Goal: Task Accomplishment & Management: Manage account settings

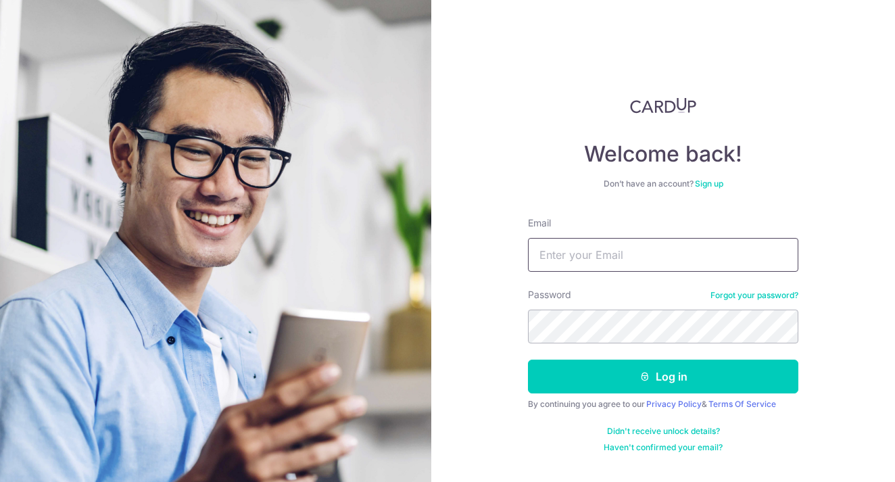
click at [602, 259] on input "Email" at bounding box center [663, 255] width 270 height 34
type input "[EMAIL_ADDRESS][DOMAIN_NAME]"
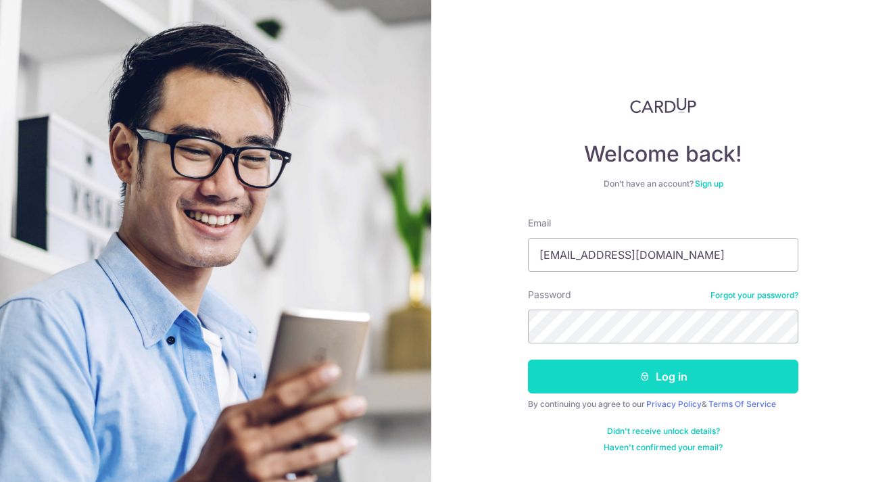
click at [649, 382] on button "Log in" at bounding box center [663, 377] width 270 height 34
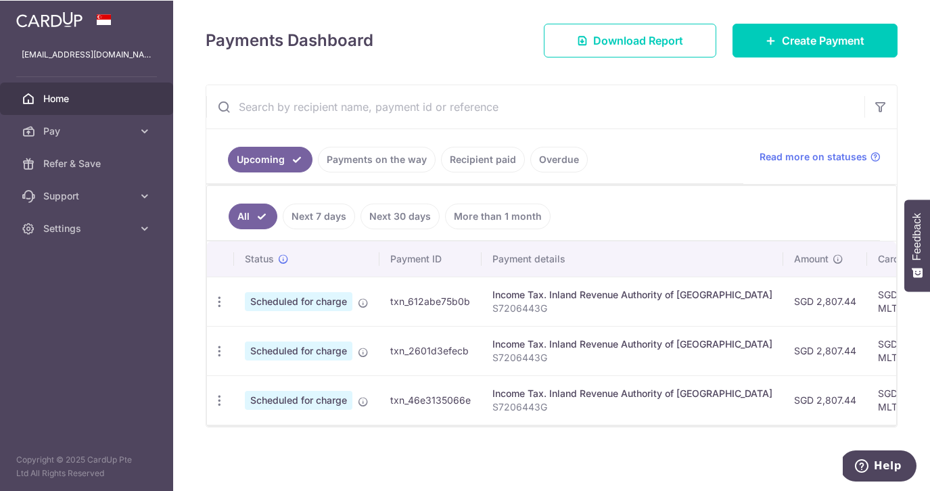
scroll to position [176, 0]
click at [444, 155] on link "Recipient paid" at bounding box center [483, 160] width 84 height 26
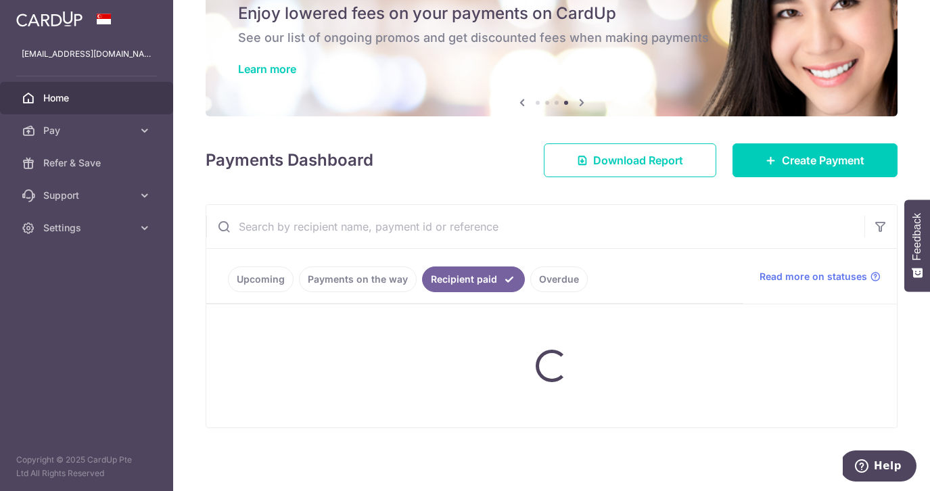
scroll to position [112, 0]
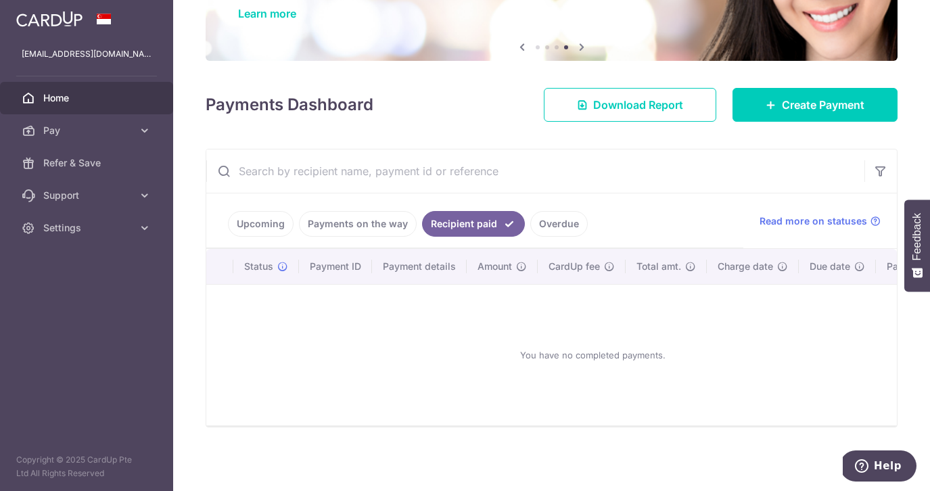
click at [339, 222] on link "Payments on the way" at bounding box center [358, 224] width 118 height 26
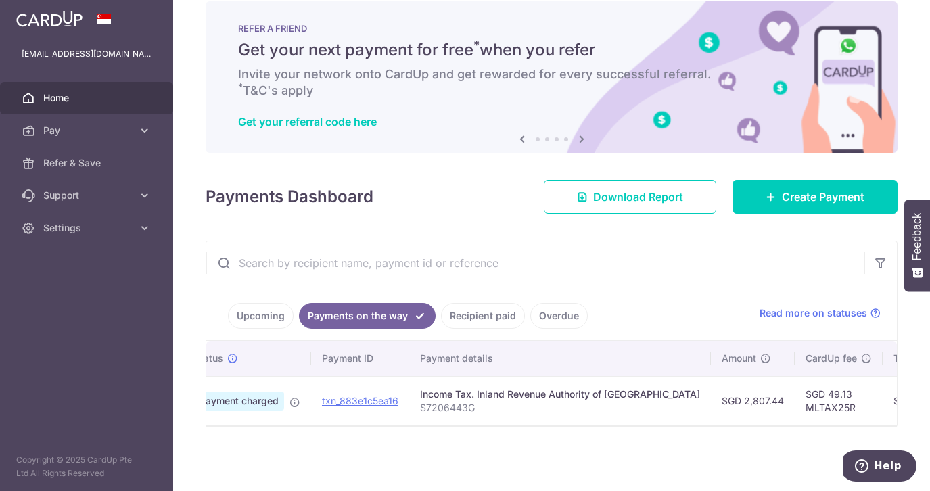
scroll to position [0, 0]
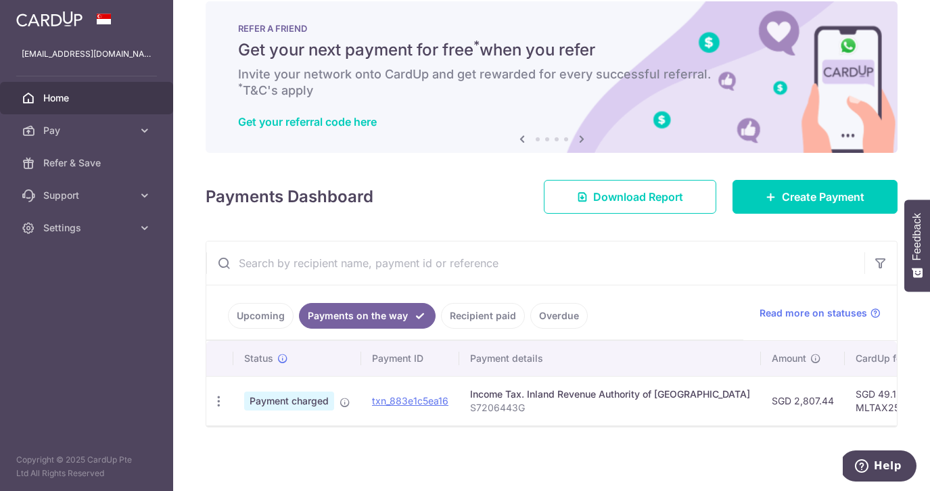
click at [65, 98] on span "Home" at bounding box center [87, 98] width 89 height 14
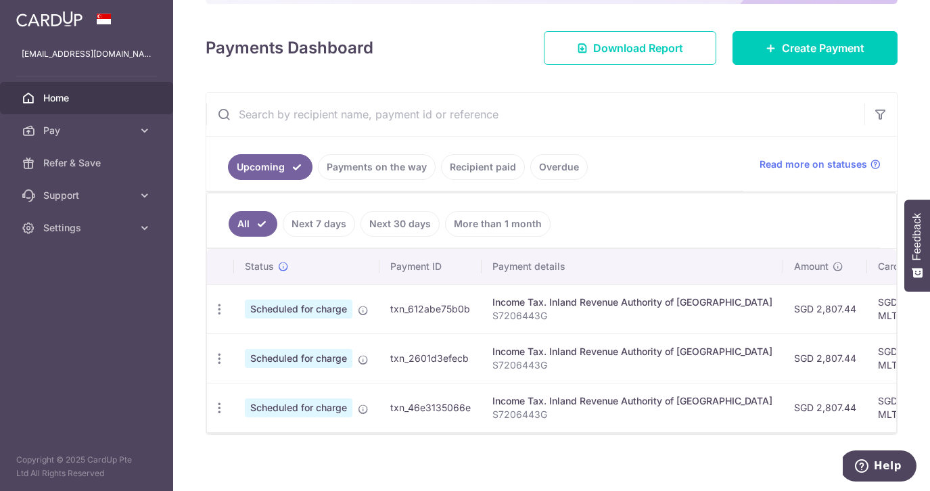
scroll to position [172, 0]
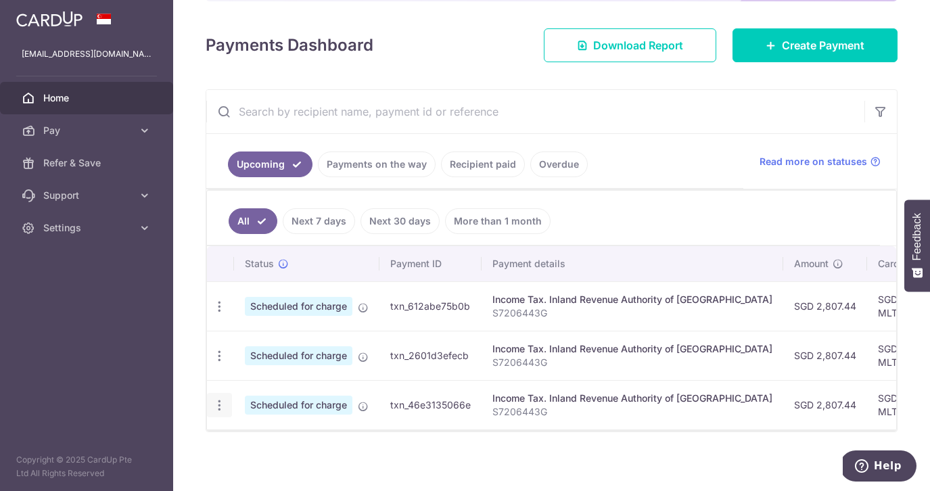
click at [220, 314] on icon "button" at bounding box center [219, 307] width 14 height 14
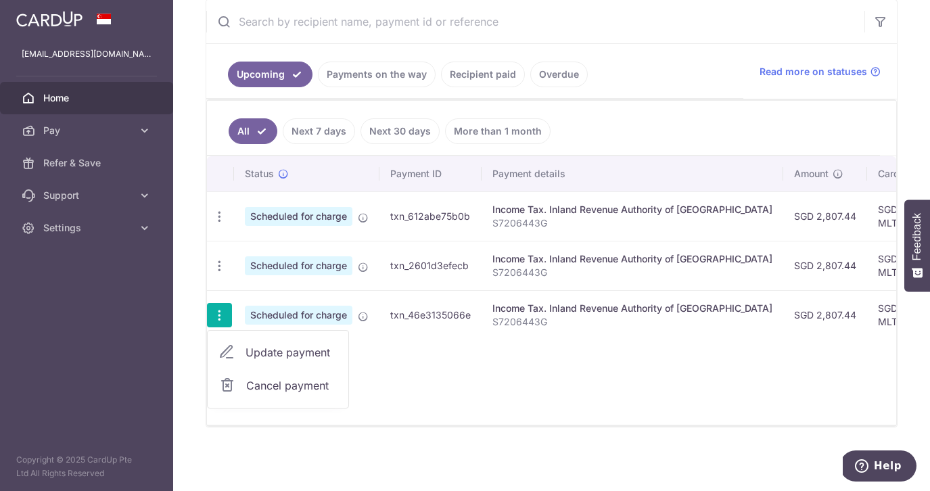
click at [262, 381] on span "Cancel payment" at bounding box center [291, 385] width 91 height 16
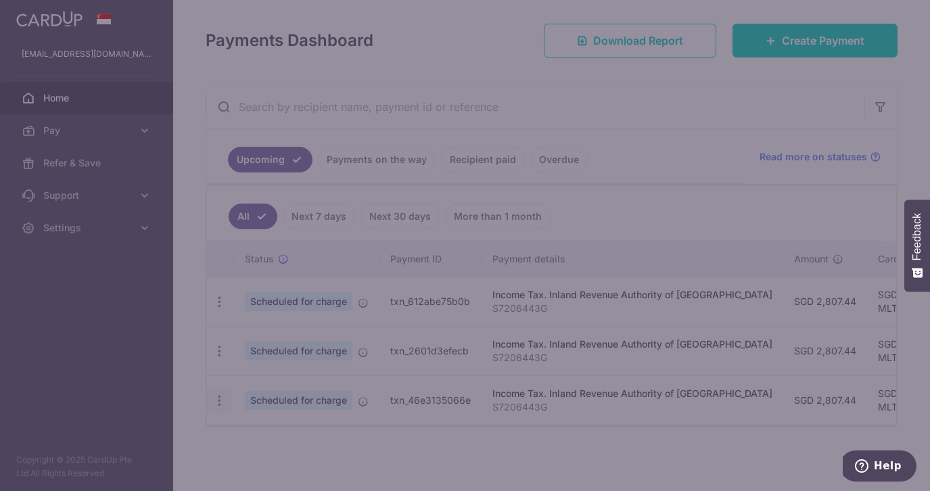
scroll to position [176, 0]
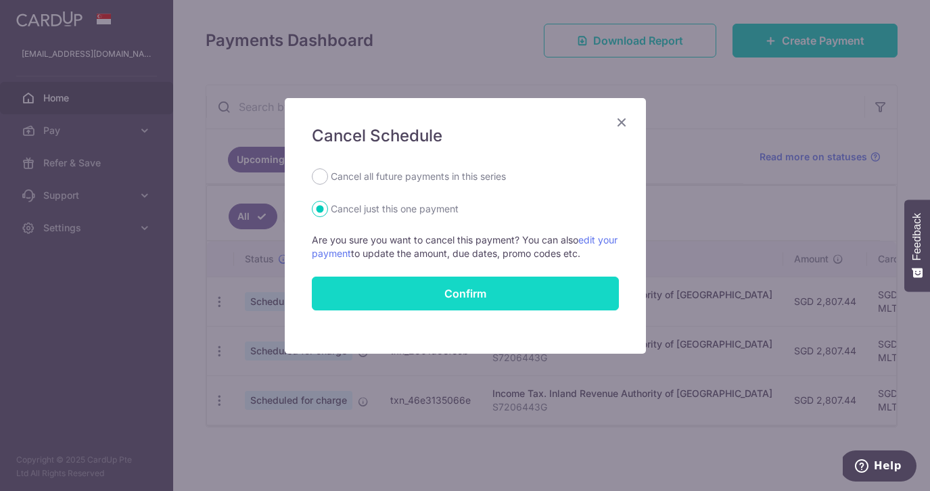
click at [430, 287] on button "Confirm" at bounding box center [465, 294] width 307 height 34
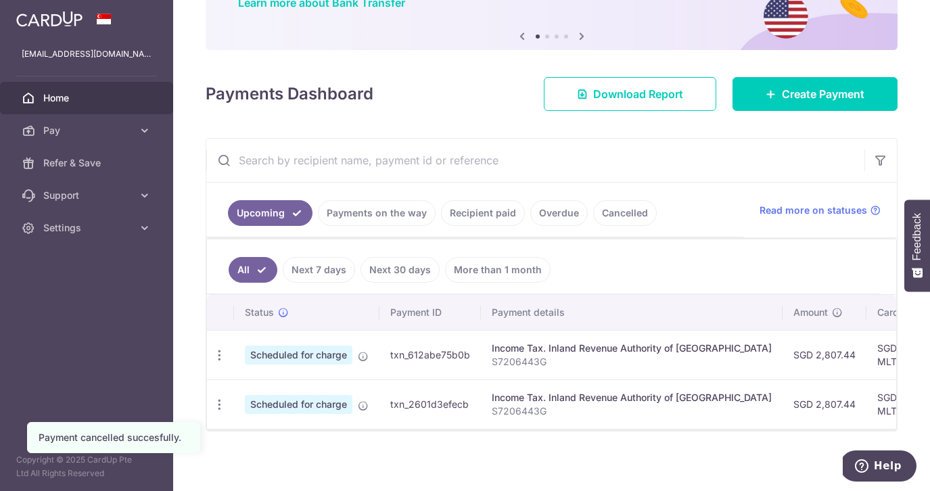
scroll to position [127, 0]
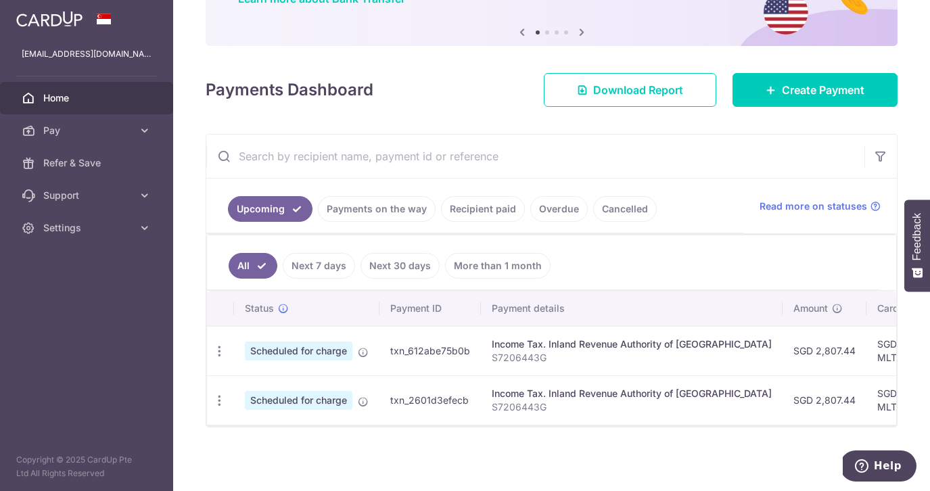
click at [316, 402] on span "Scheduled for charge" at bounding box center [299, 400] width 108 height 19
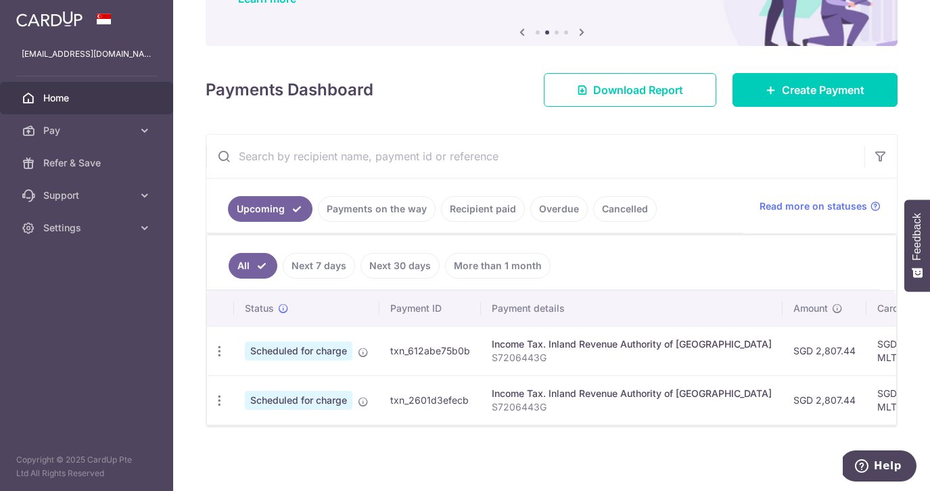
click at [477, 261] on link "More than 1 month" at bounding box center [497, 266] width 105 height 26
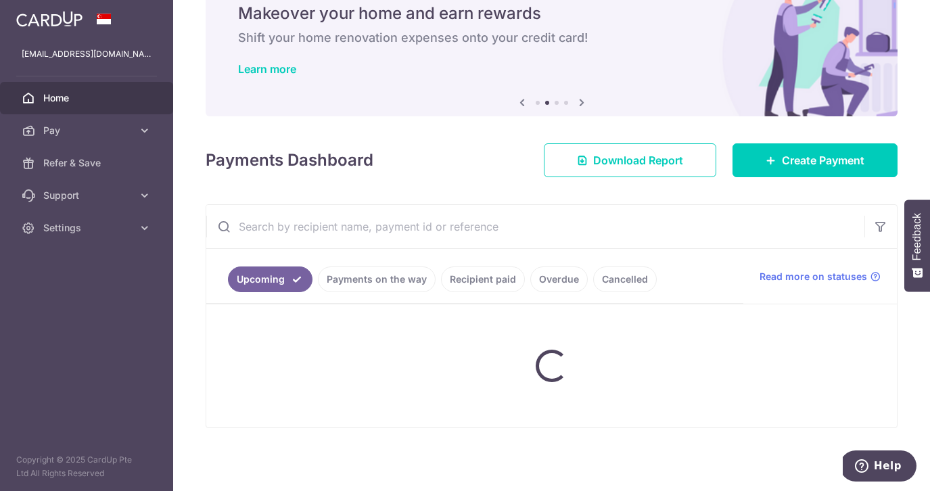
scroll to position [78, 0]
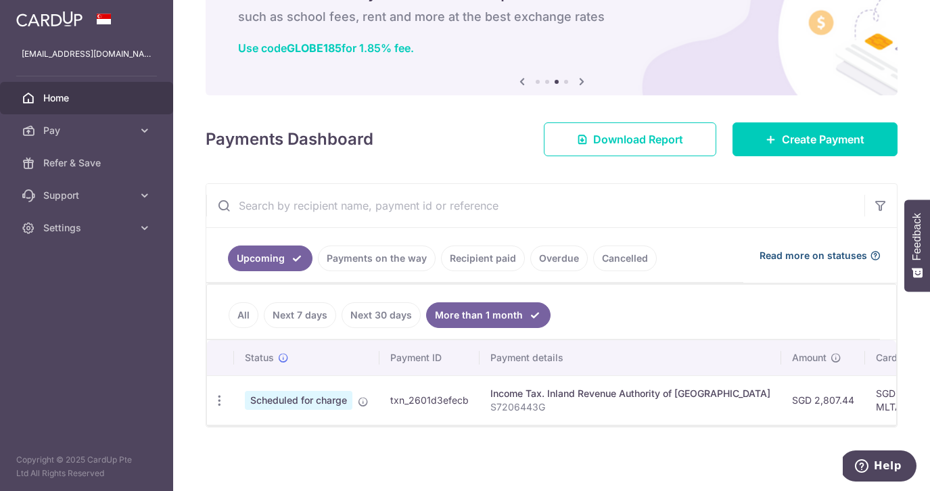
click at [834, 253] on span "Read more on statuses" at bounding box center [813, 256] width 108 height 14
click at [643, 150] on link "Download Report" at bounding box center [630, 139] width 172 height 34
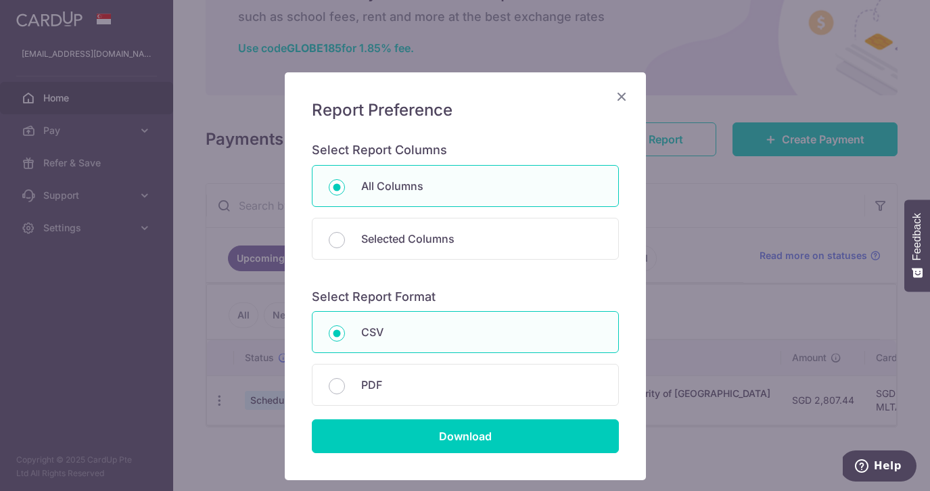
scroll to position [43, 0]
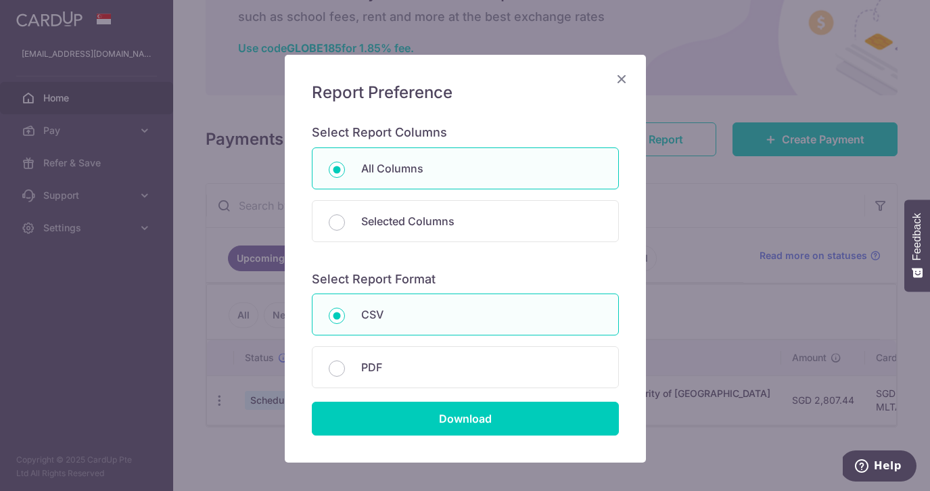
drag, startPoint x: 358, startPoint y: 364, endPoint x: 406, endPoint y: 400, distance: 60.3
click at [358, 364] on div "PDF" at bounding box center [465, 367] width 307 height 42
radio input "false"
radio input "true"
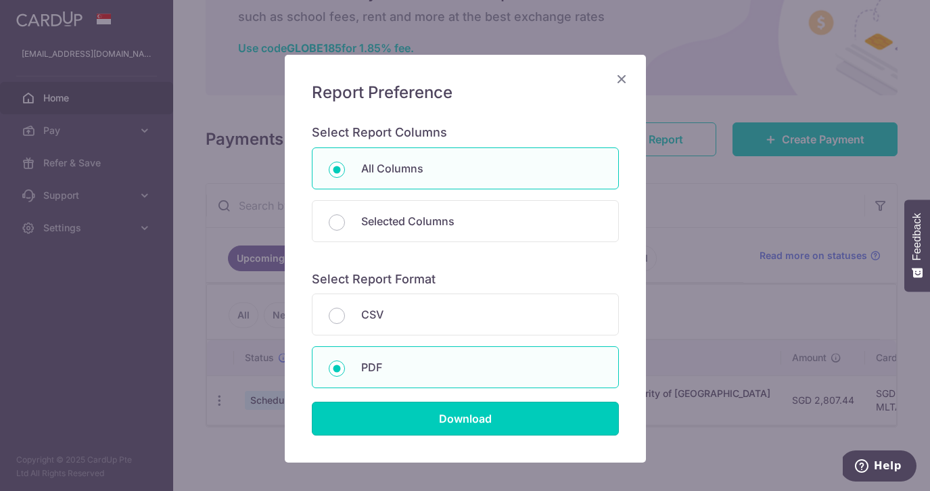
click at [465, 425] on input "Download" at bounding box center [465, 419] width 307 height 34
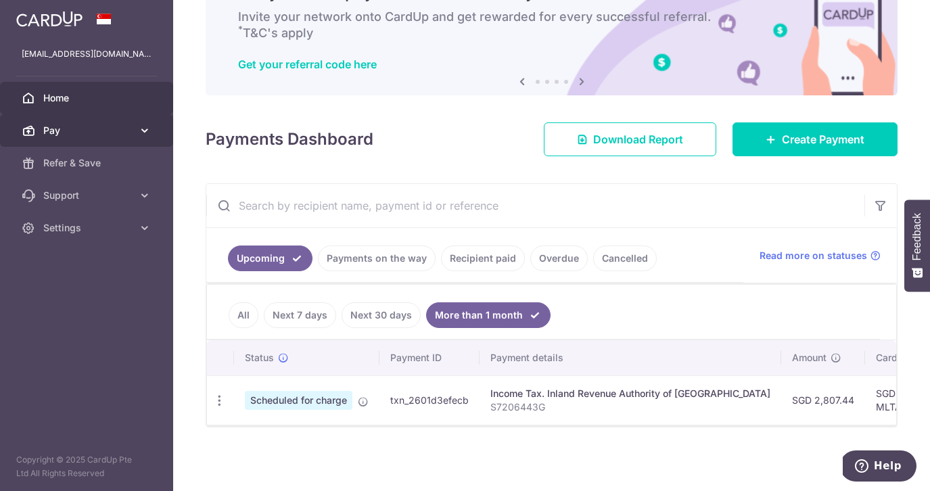
click at [93, 132] on span "Pay" at bounding box center [87, 131] width 89 height 14
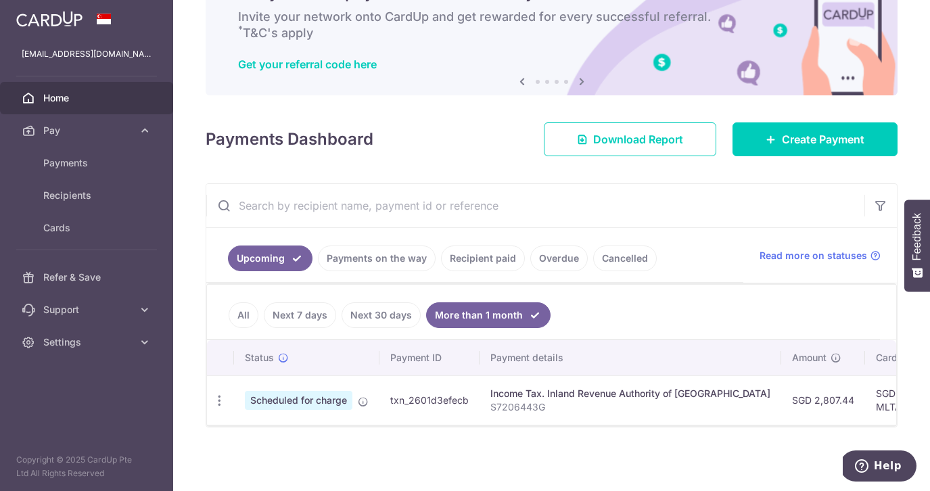
click at [70, 94] on span "Home" at bounding box center [87, 98] width 89 height 14
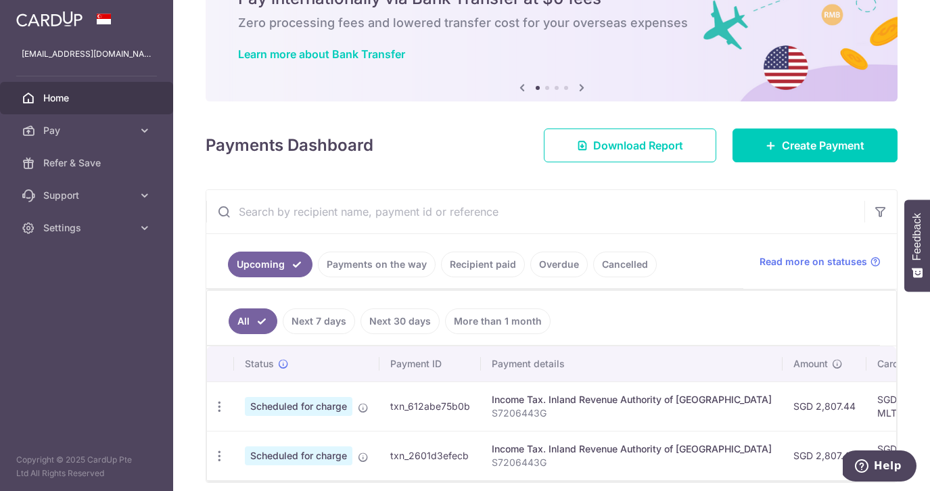
scroll to position [127, 0]
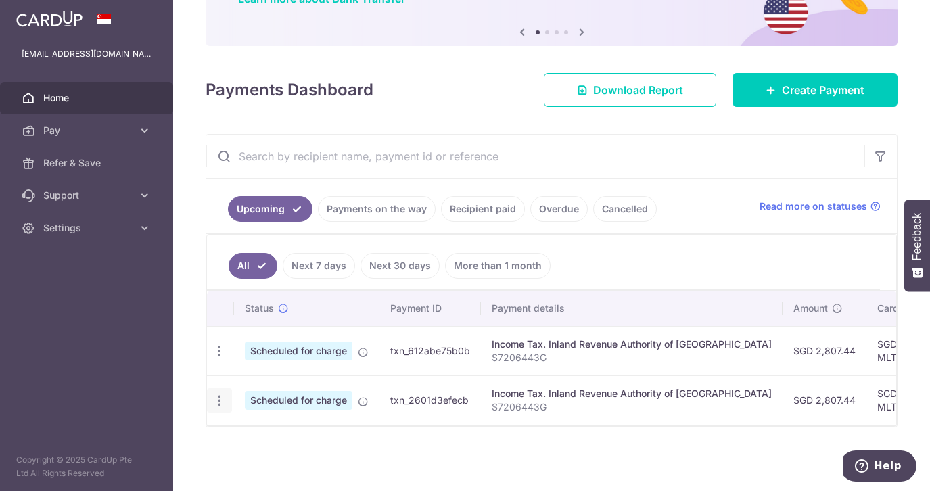
click at [221, 358] on icon "button" at bounding box center [219, 351] width 14 height 14
click at [275, 470] on span "Cancel payment" at bounding box center [291, 471] width 91 height 16
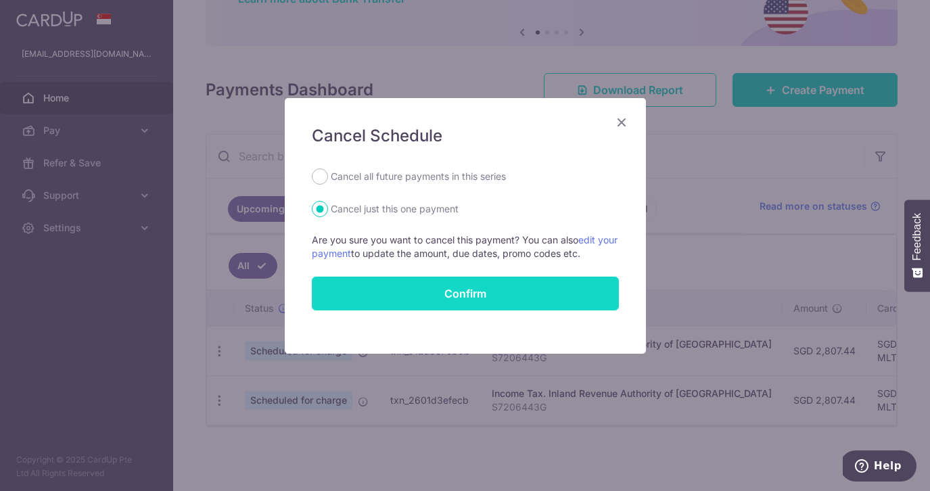
click at [460, 293] on button "Confirm" at bounding box center [465, 294] width 307 height 34
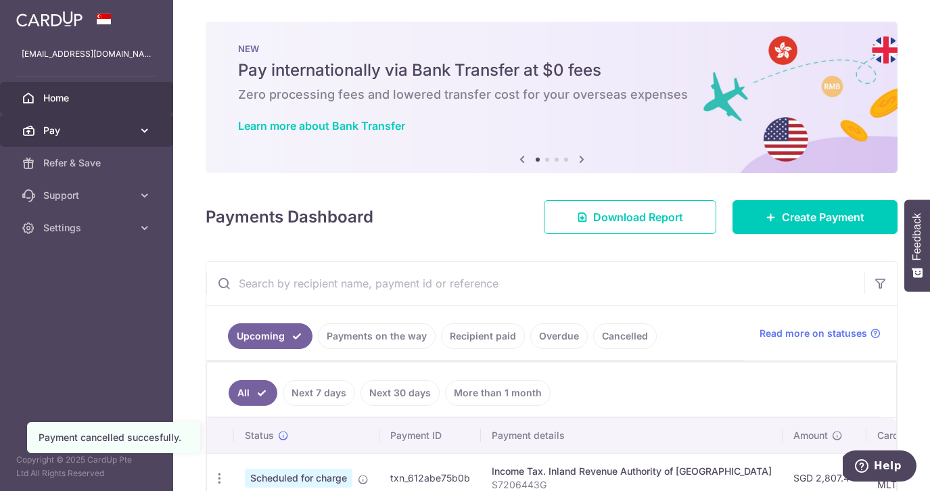
click at [57, 129] on span "Pay" at bounding box center [87, 131] width 89 height 14
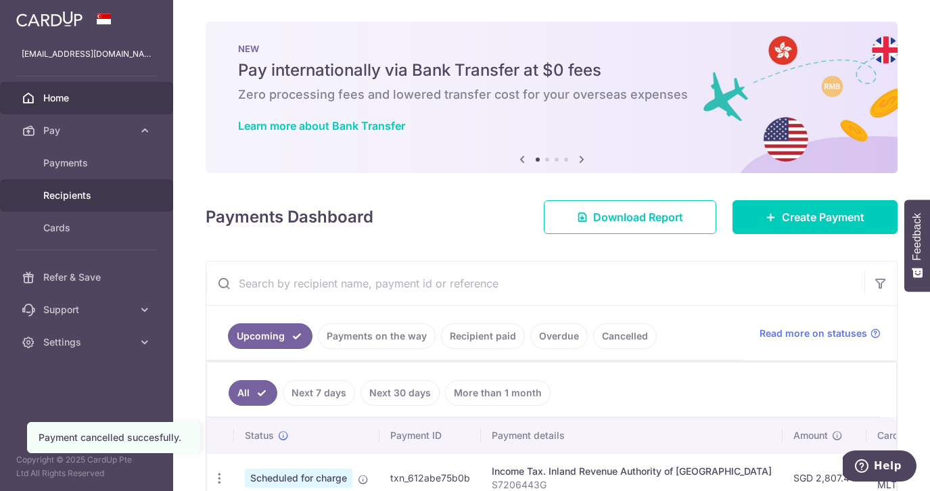
click at [66, 196] on span "Recipients" at bounding box center [87, 196] width 89 height 14
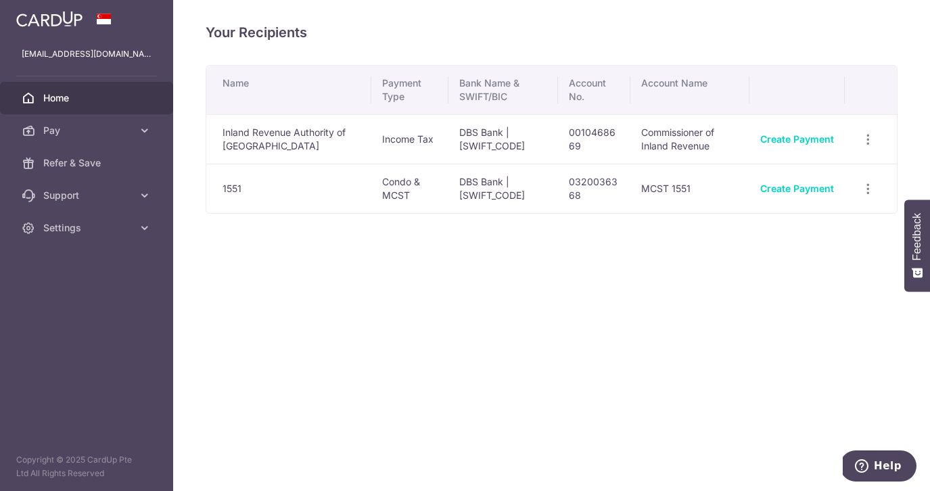
click at [56, 94] on span "Home" at bounding box center [87, 98] width 89 height 14
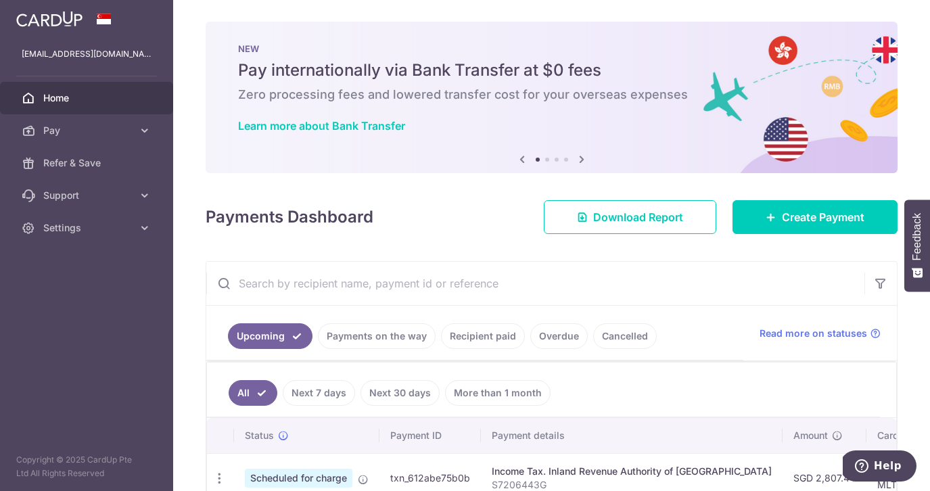
scroll to position [5, 0]
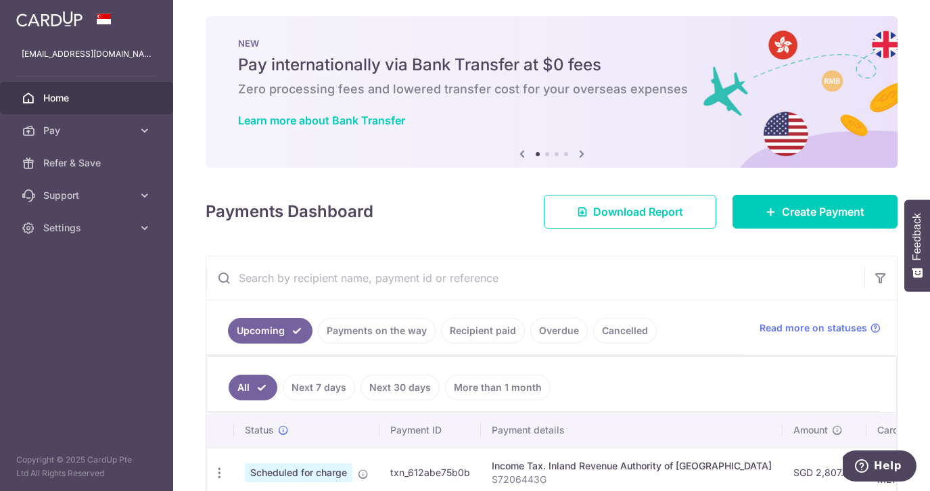
click at [580, 154] on icon at bounding box center [581, 153] width 16 height 17
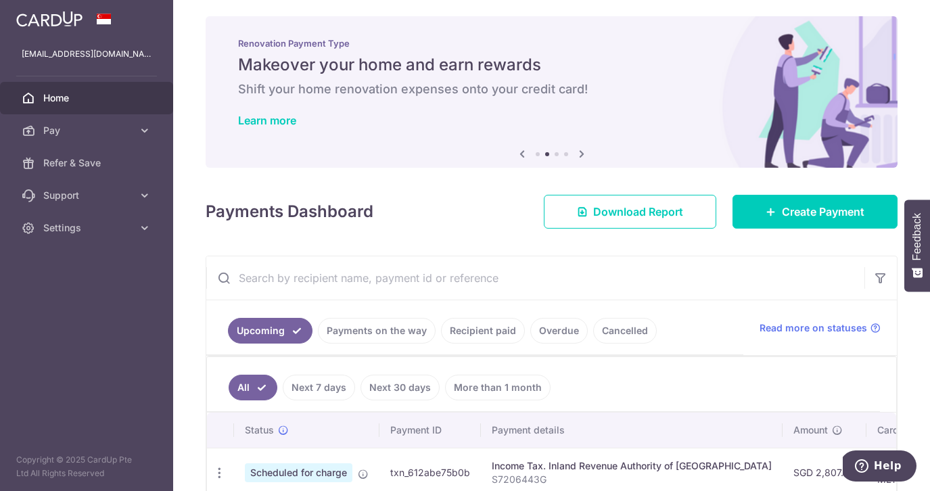
click at [581, 154] on icon at bounding box center [581, 153] width 16 height 17
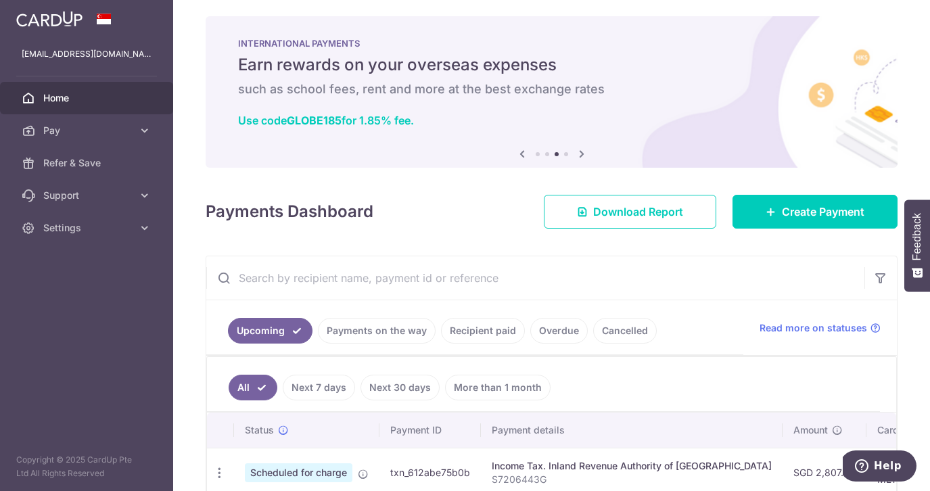
click at [581, 154] on icon at bounding box center [581, 153] width 16 height 17
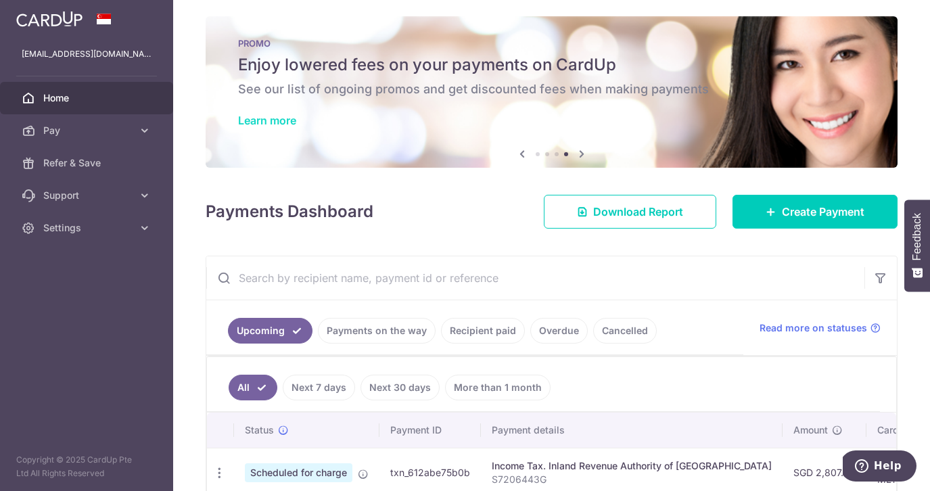
click at [256, 119] on link "Learn more" at bounding box center [267, 121] width 58 height 14
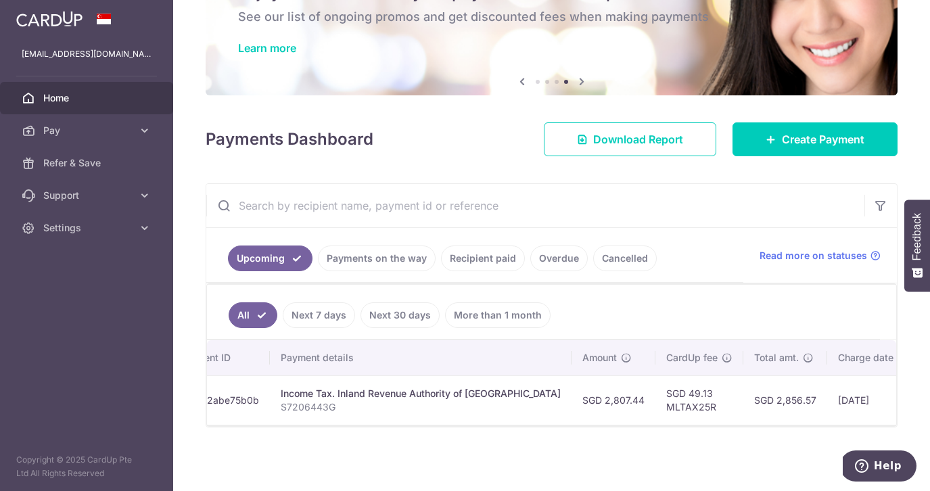
scroll to position [0, 212]
